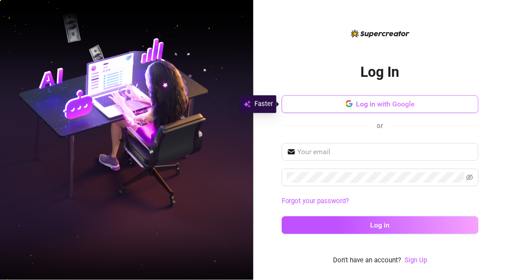
click at [398, 103] on span "Log in with Google" at bounding box center [385, 104] width 59 height 8
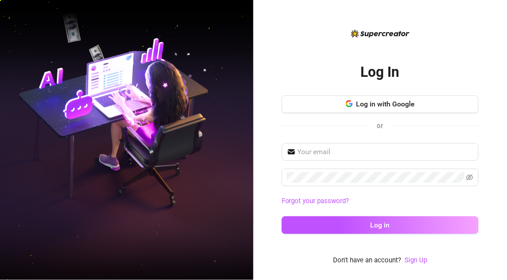
click at [447, 66] on div "Log In Log in with Google or Forgot your password? Log in" at bounding box center [380, 147] width 197 height 190
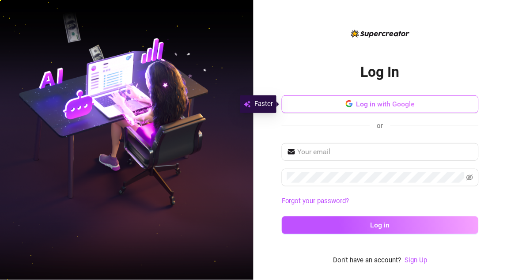
click at [434, 108] on button "Log in with Google" at bounding box center [380, 104] width 197 height 18
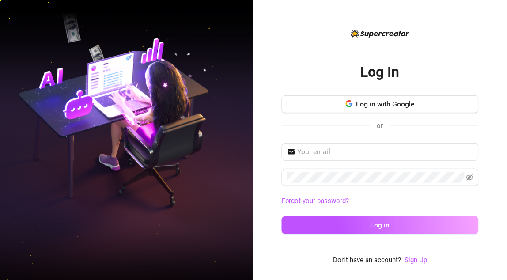
click at [452, 55] on div "Log In Log in with Google or Forgot your password? Log in" at bounding box center [380, 147] width 197 height 190
click at [366, 149] on input "text" at bounding box center [386, 152] width 176 height 11
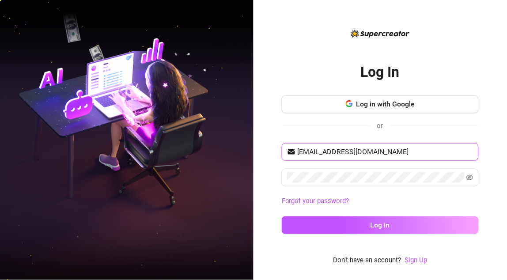
type input "[EMAIL_ADDRESS][DOMAIN_NAME]"
click at [282, 216] on button "Log in" at bounding box center [380, 225] width 197 height 18
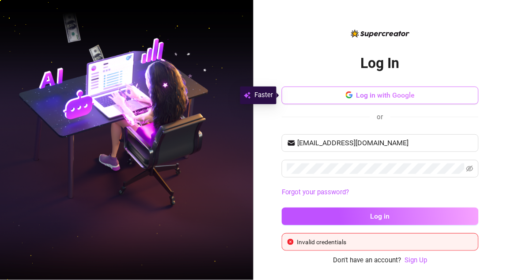
click at [382, 100] on button "Log in with Google" at bounding box center [380, 96] width 197 height 18
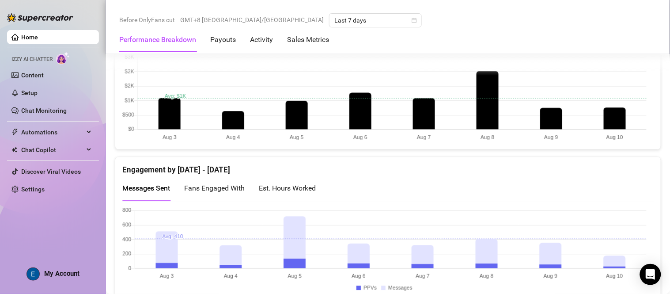
scroll to position [505, 0]
